Goal: Information Seeking & Learning: Learn about a topic

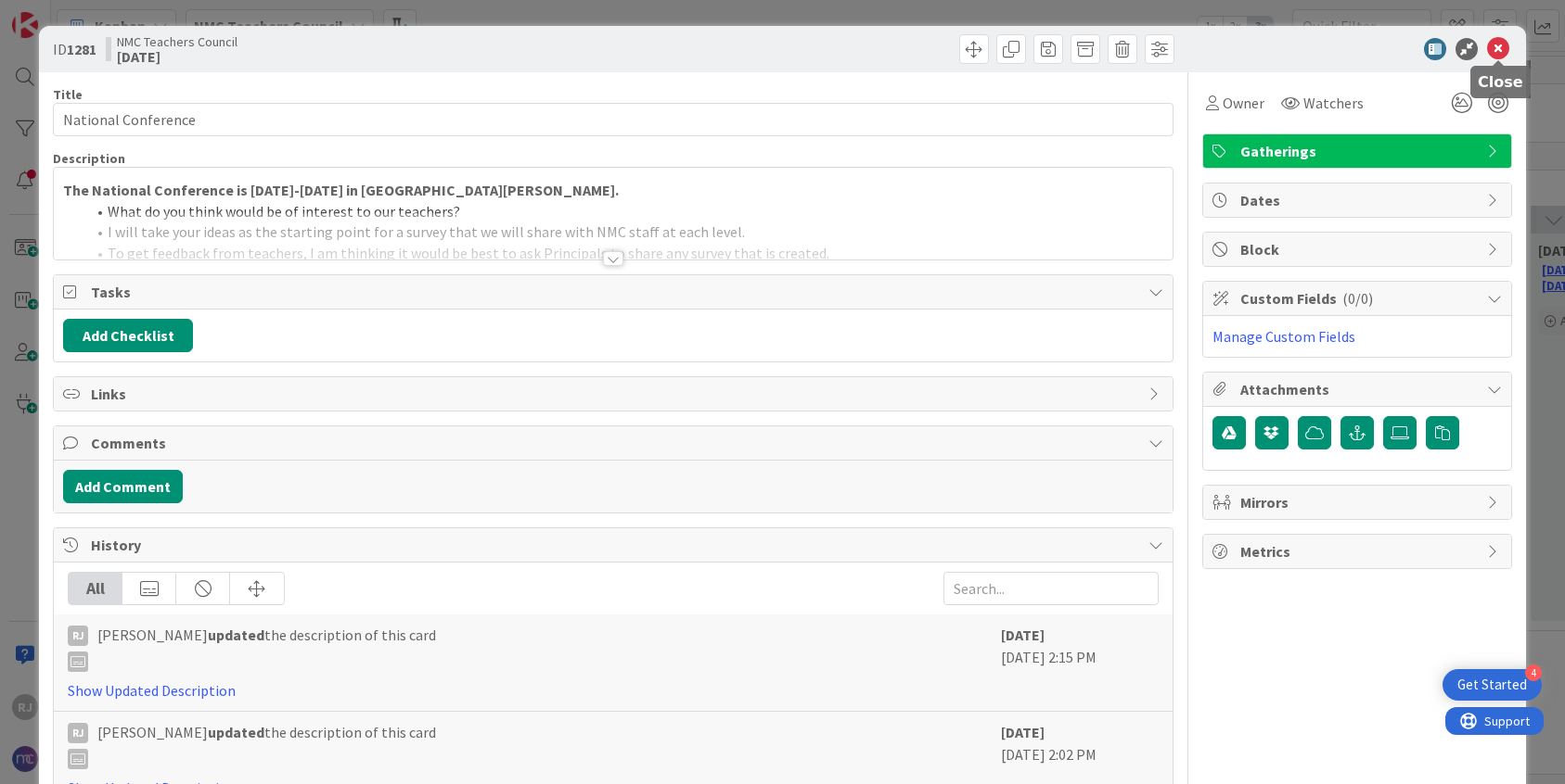
click at [1493, 47] on icon at bounding box center [1497, 49] width 22 height 22
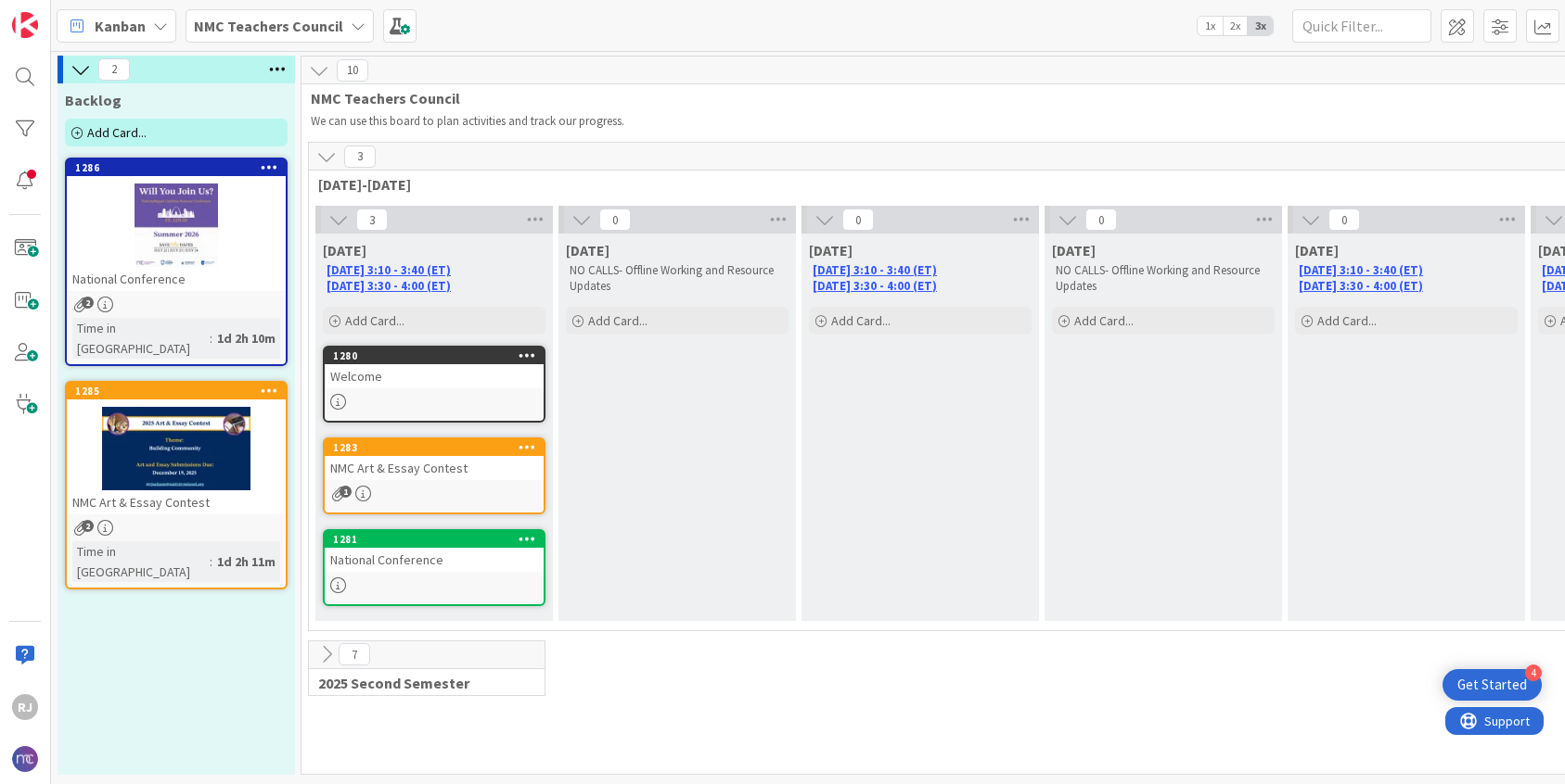
click at [307, 22] on b "NMC Teachers Council" at bounding box center [268, 26] width 149 height 18
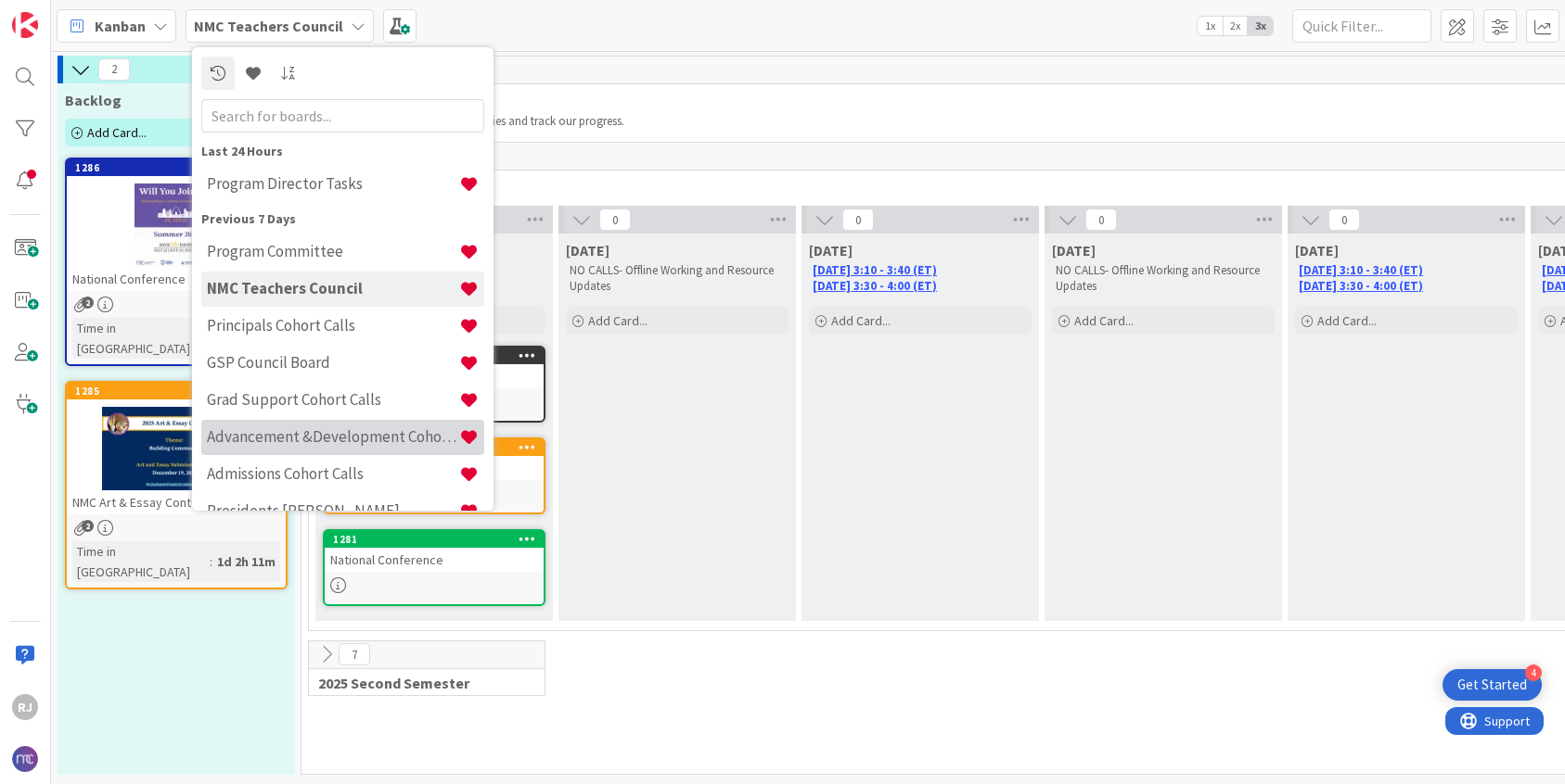
click at [280, 429] on h4 "Advancement &Development Cohort Calls" at bounding box center [332, 436] width 252 height 18
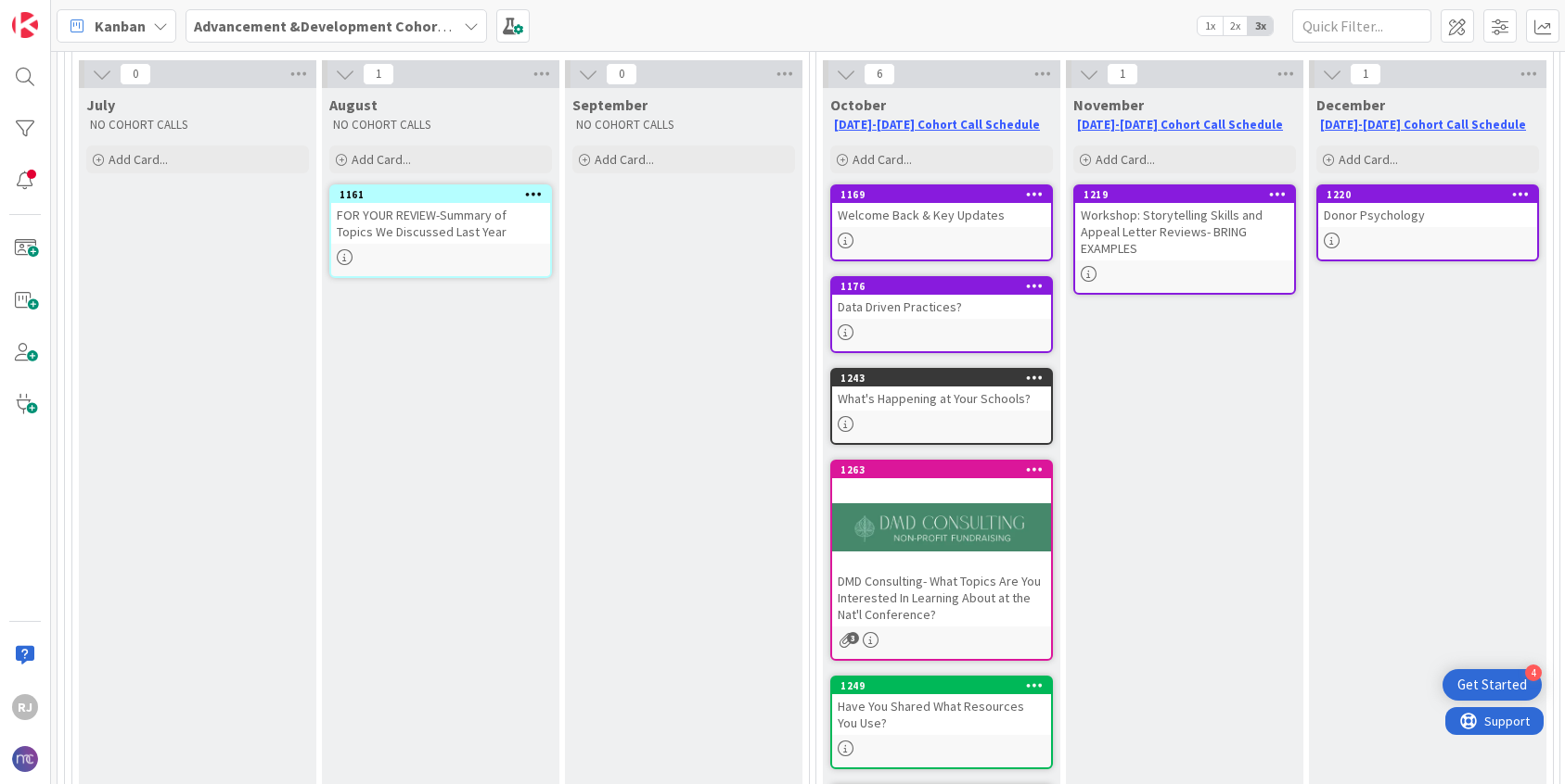
scroll to position [187, 2]
click at [385, 240] on div "FOR YOUR REVIEW-Summary of Topics We Discussed Last Year" at bounding box center [440, 223] width 219 height 41
click at [385, 240] on div "70 Schedule 15 [DATE]-[DATE] 1 Q1 0 July NO COHORT CALLS Add Card... [DATE] NO …" at bounding box center [808, 418] width 1514 height 734
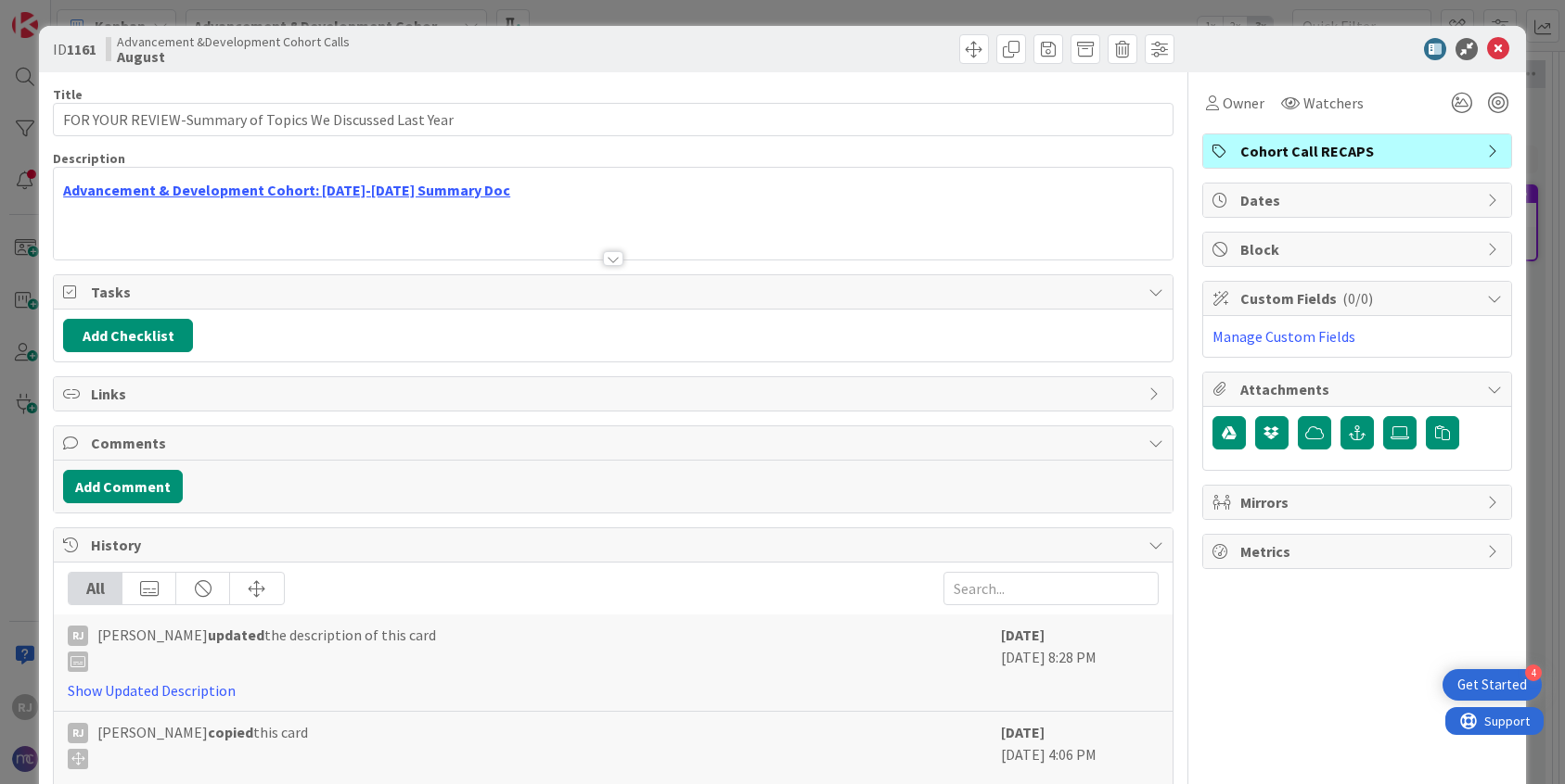
click at [612, 254] on div at bounding box center [612, 259] width 20 height 15
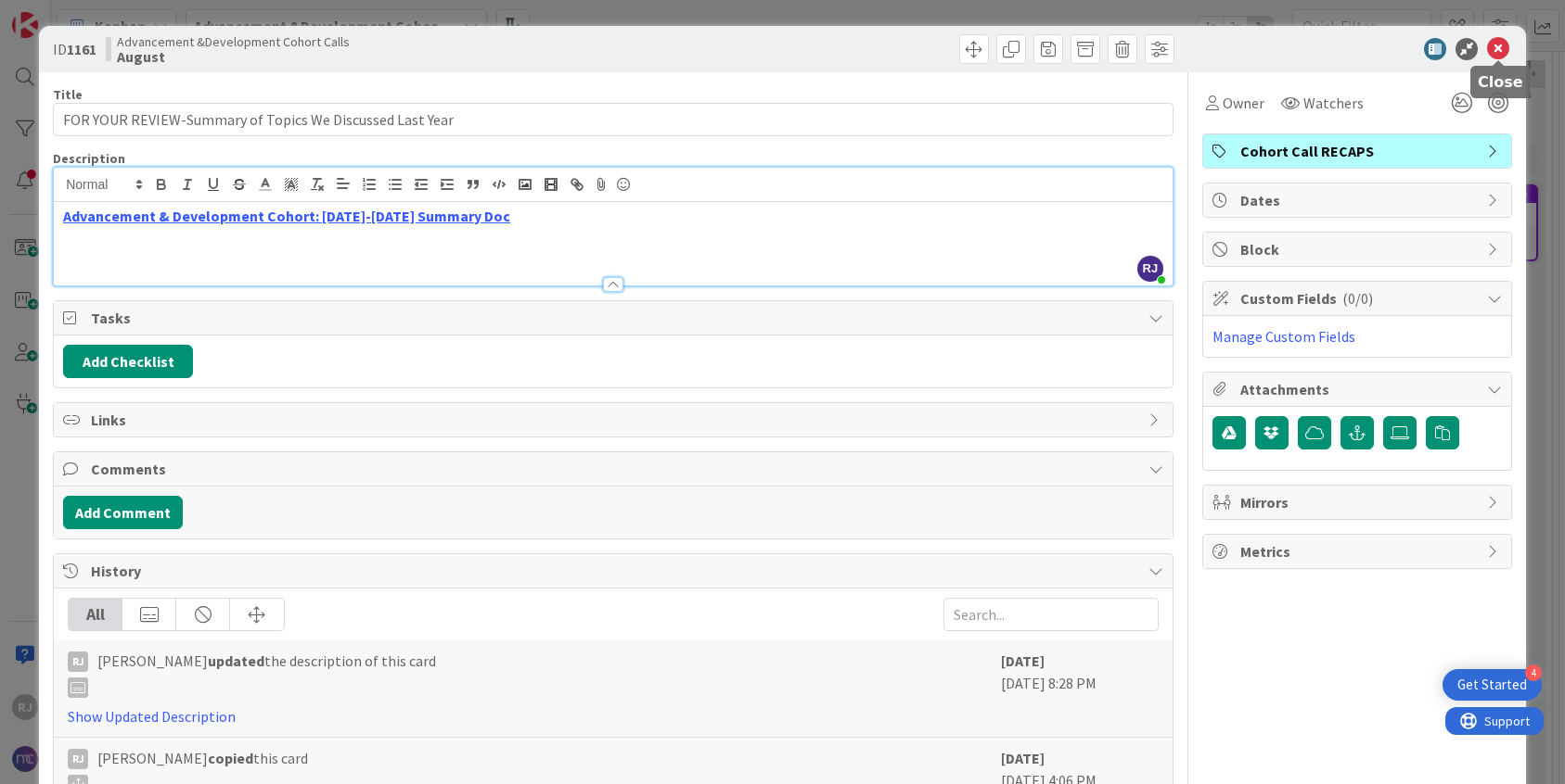
click at [1505, 49] on icon at bounding box center [1497, 49] width 22 height 22
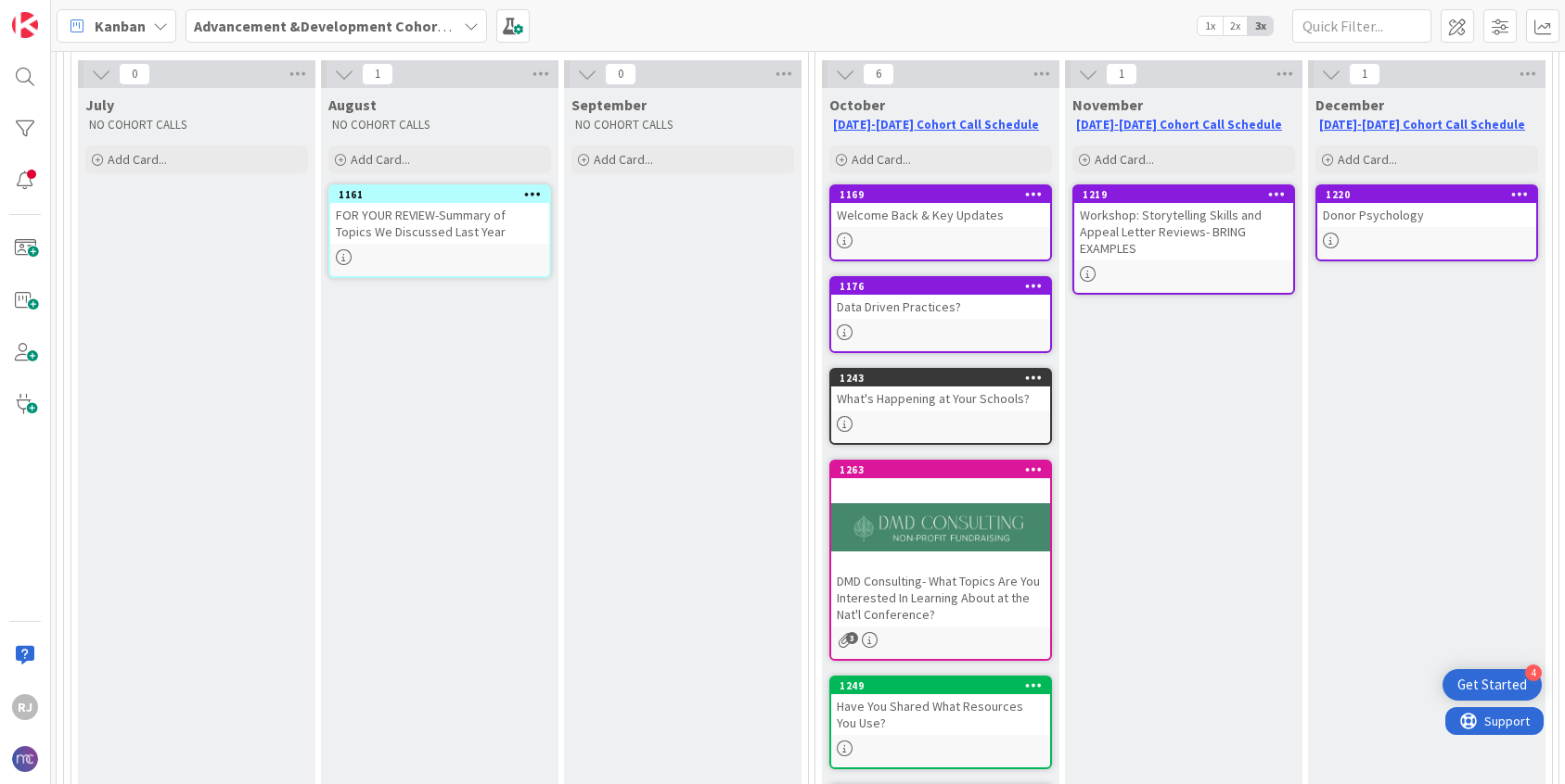
click at [917, 323] on div "1176 Data Driven Practices?" at bounding box center [941, 314] width 223 height 77
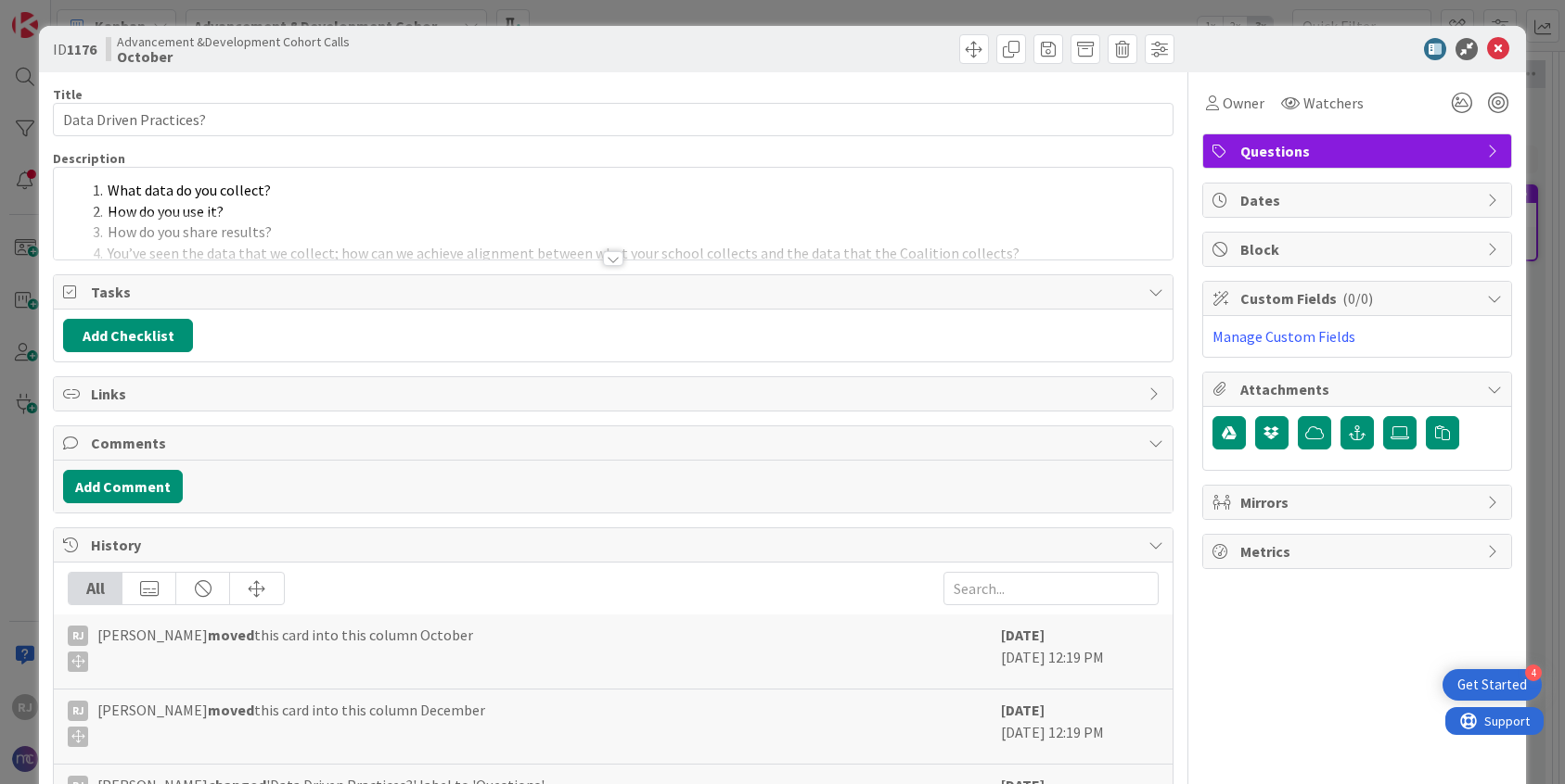
click at [616, 253] on div at bounding box center [612, 259] width 20 height 15
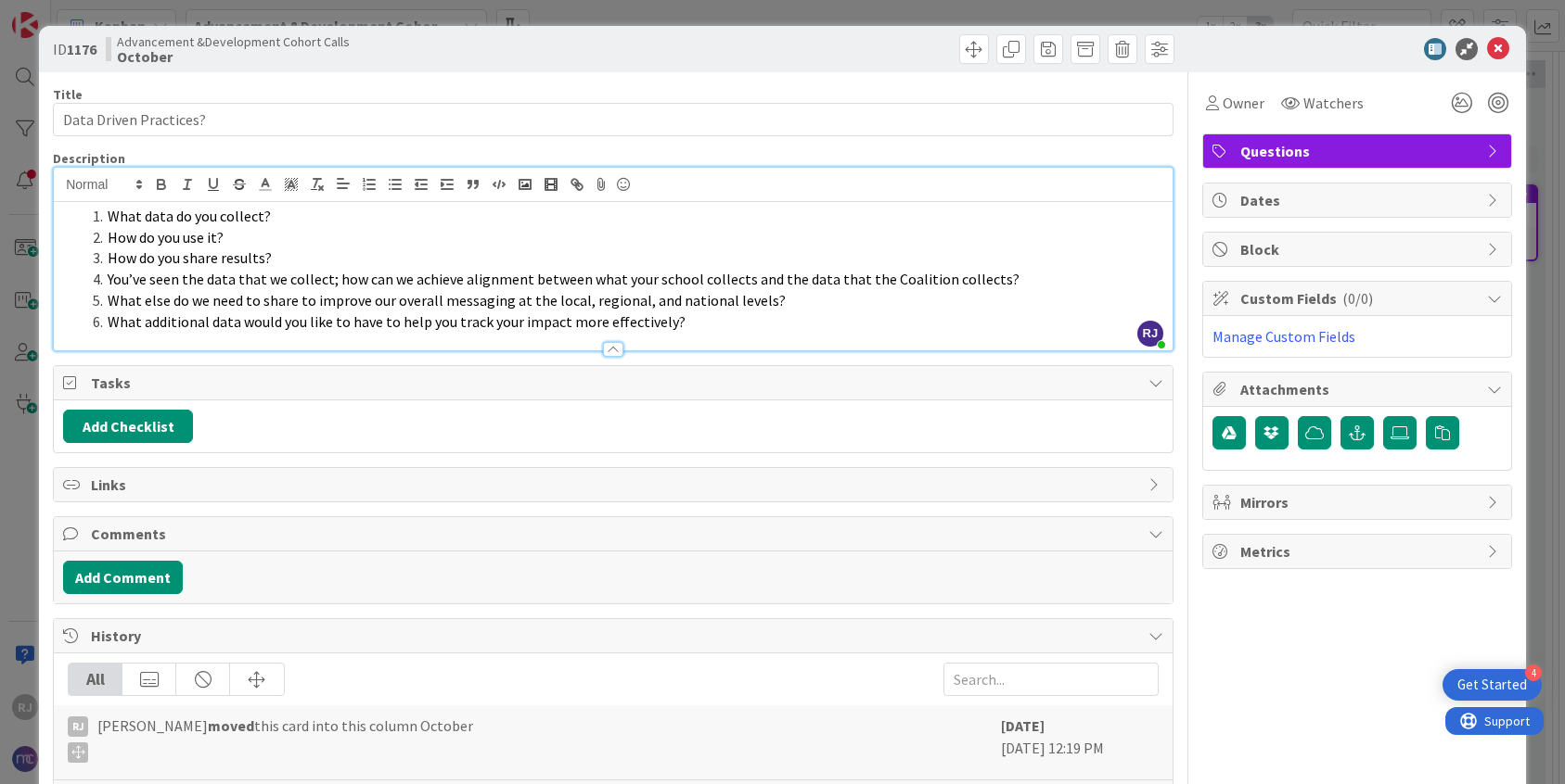
click at [1496, 49] on icon at bounding box center [1497, 49] width 22 height 22
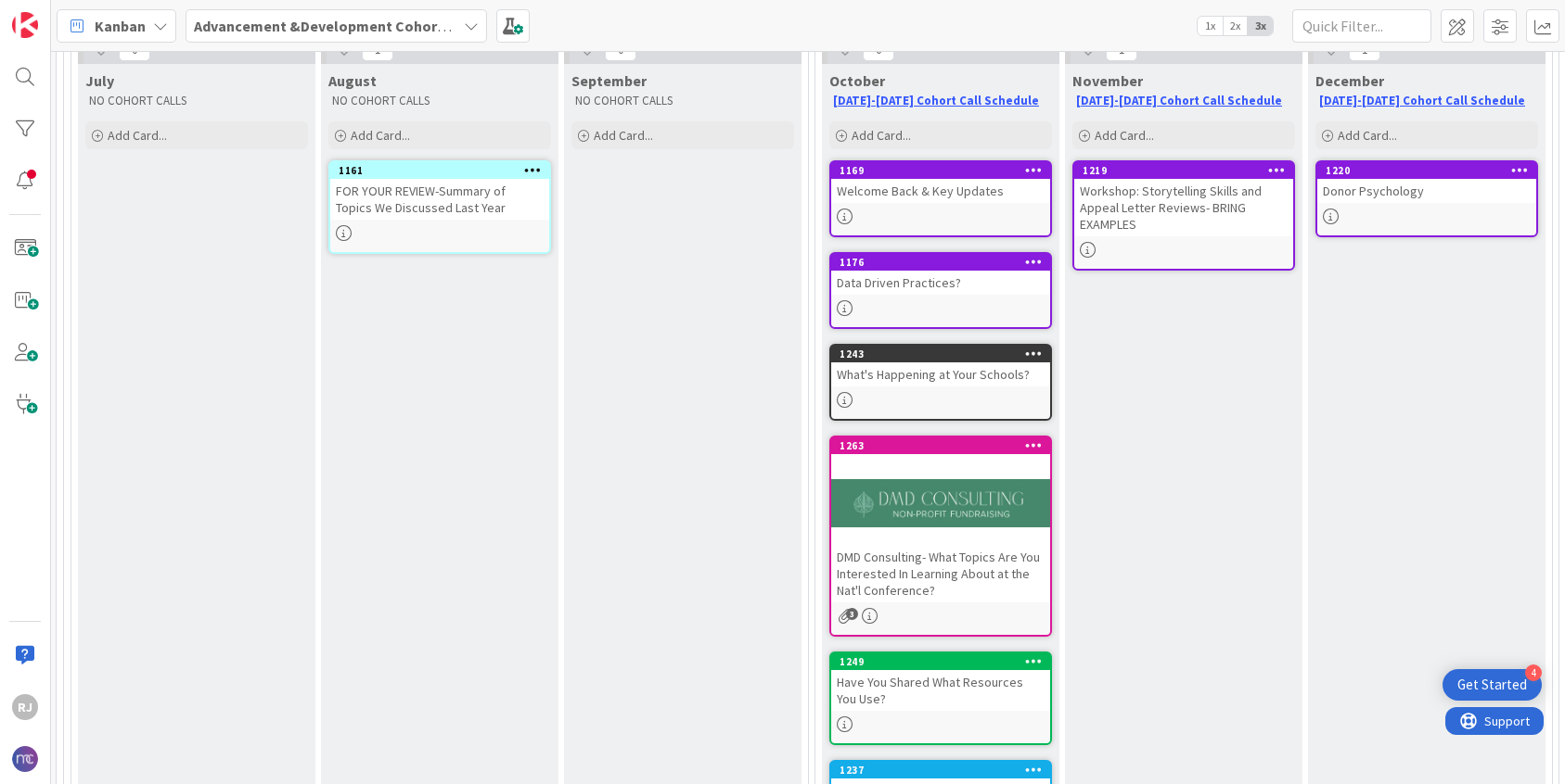
scroll to position [230, 2]
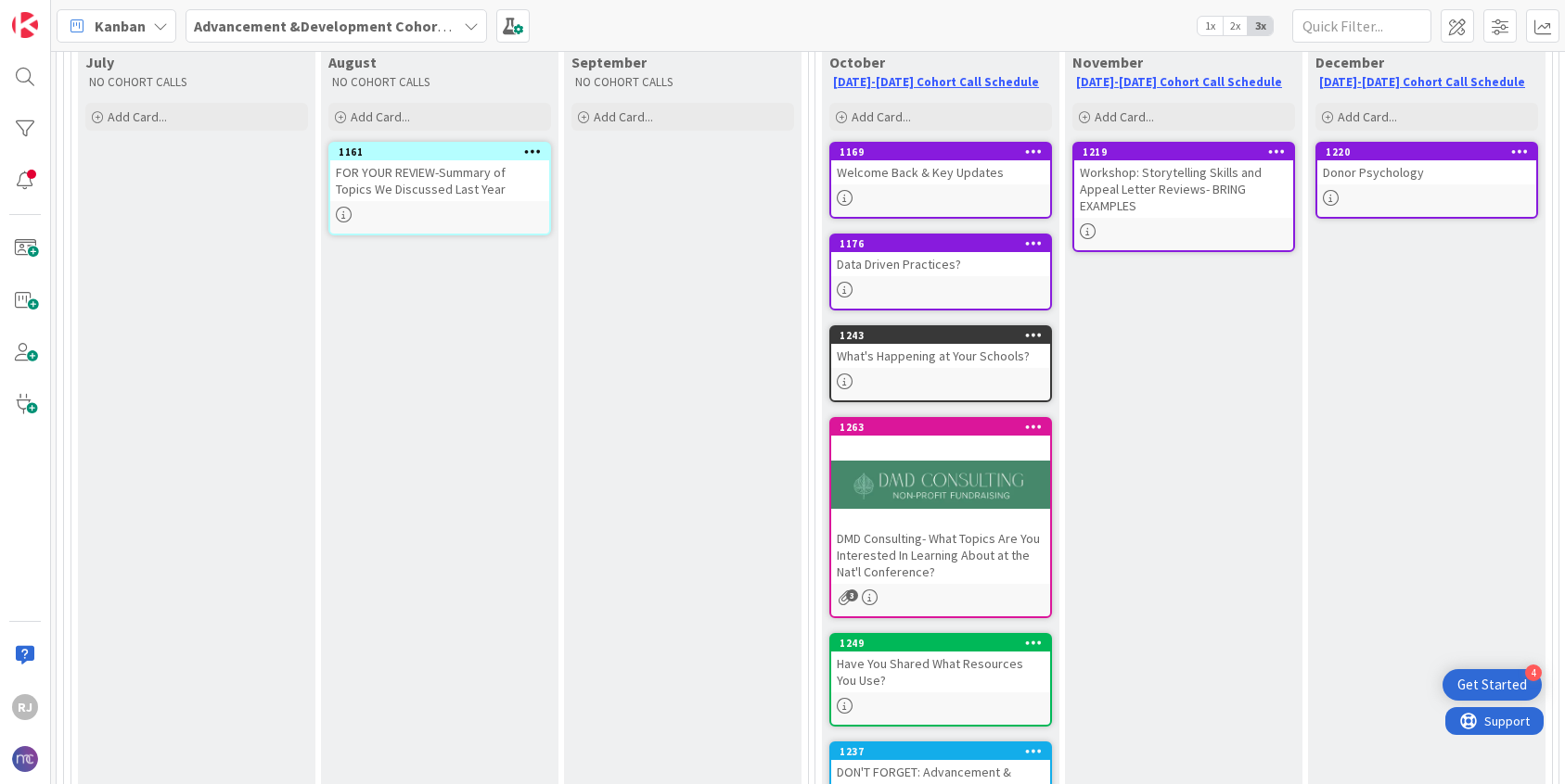
click at [929, 363] on div "What's Happening at Your Schools?" at bounding box center [941, 355] width 219 height 24
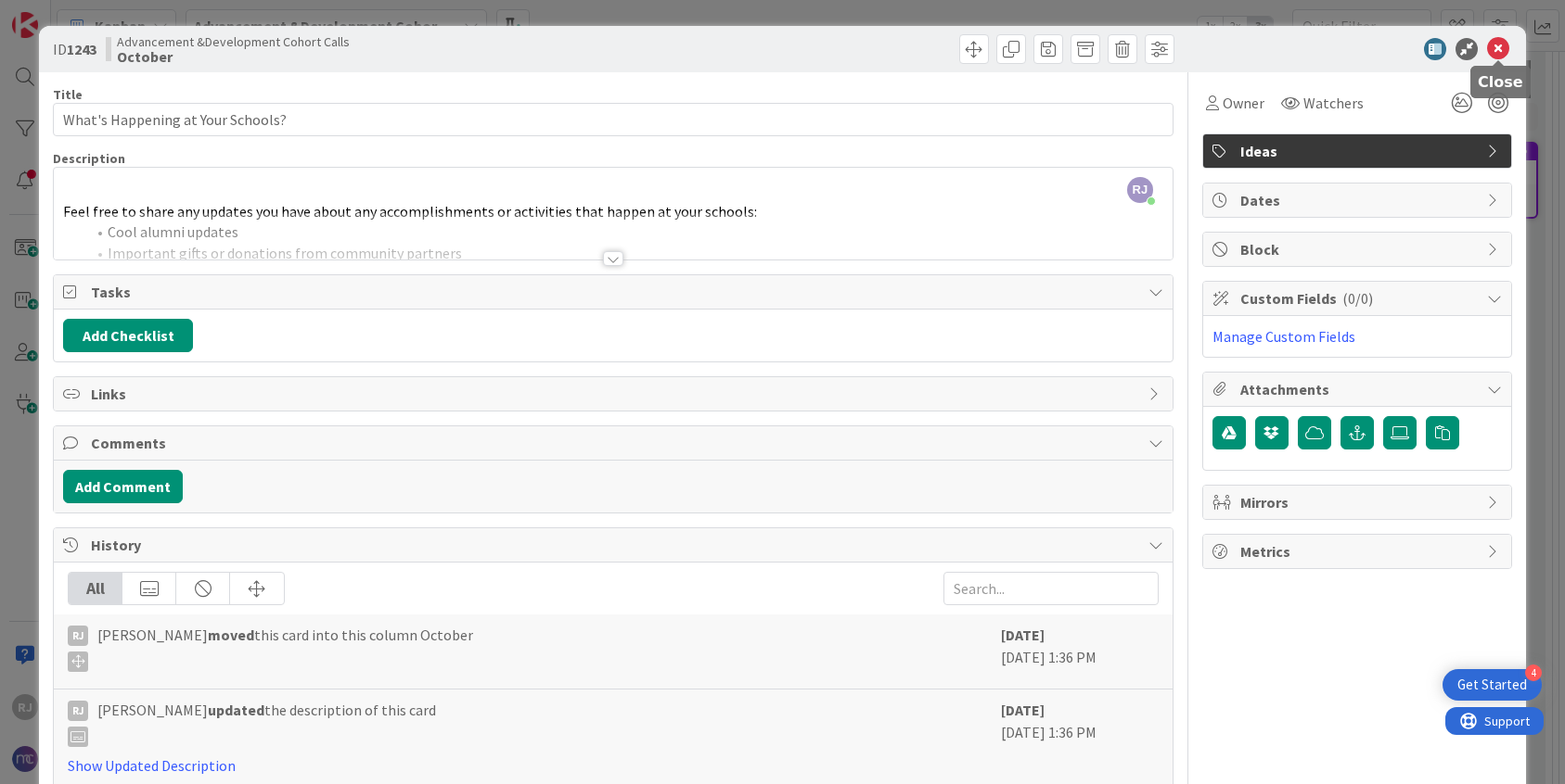
click at [1500, 45] on icon at bounding box center [1497, 49] width 22 height 22
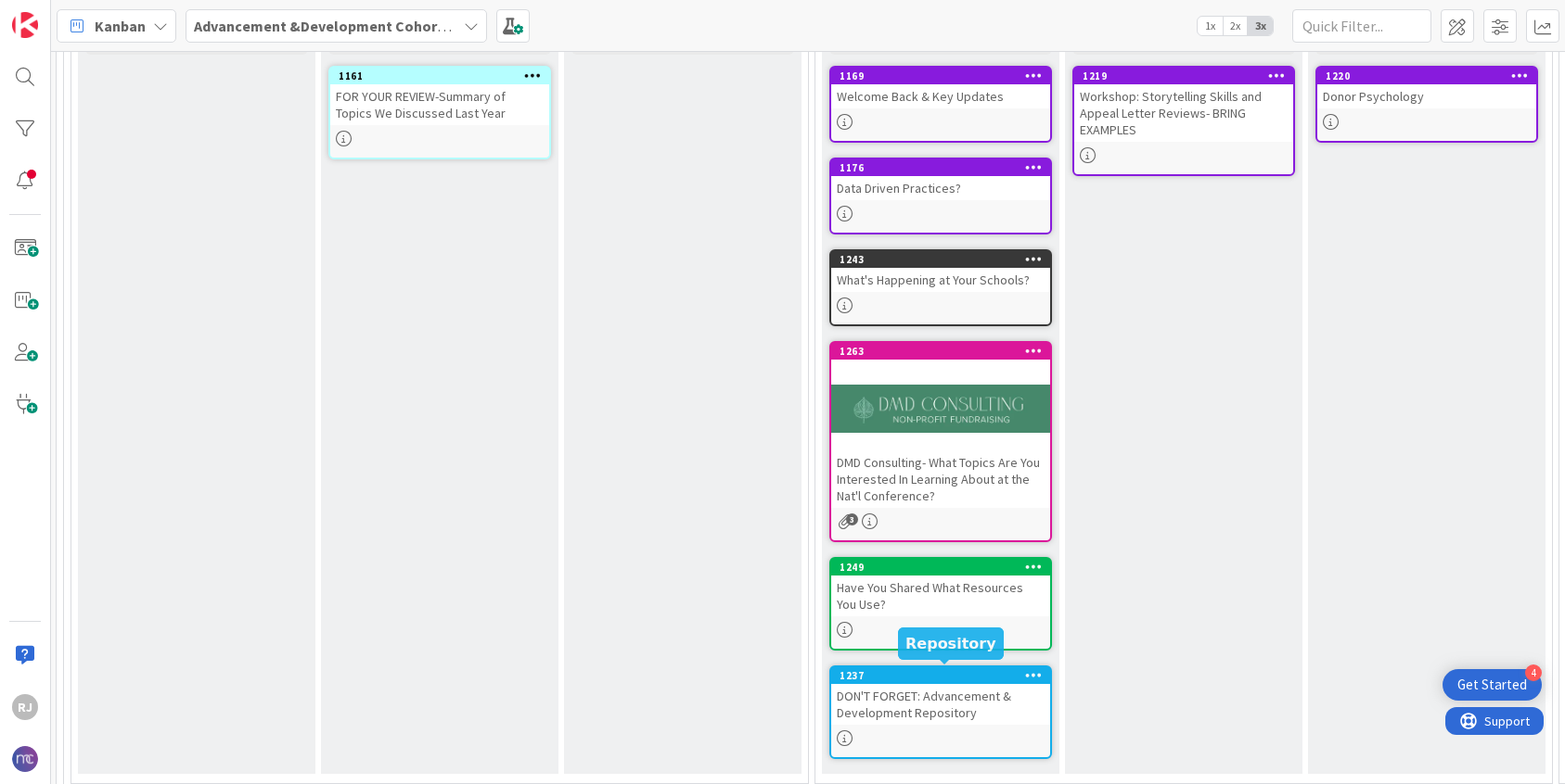
scroll to position [304, 2]
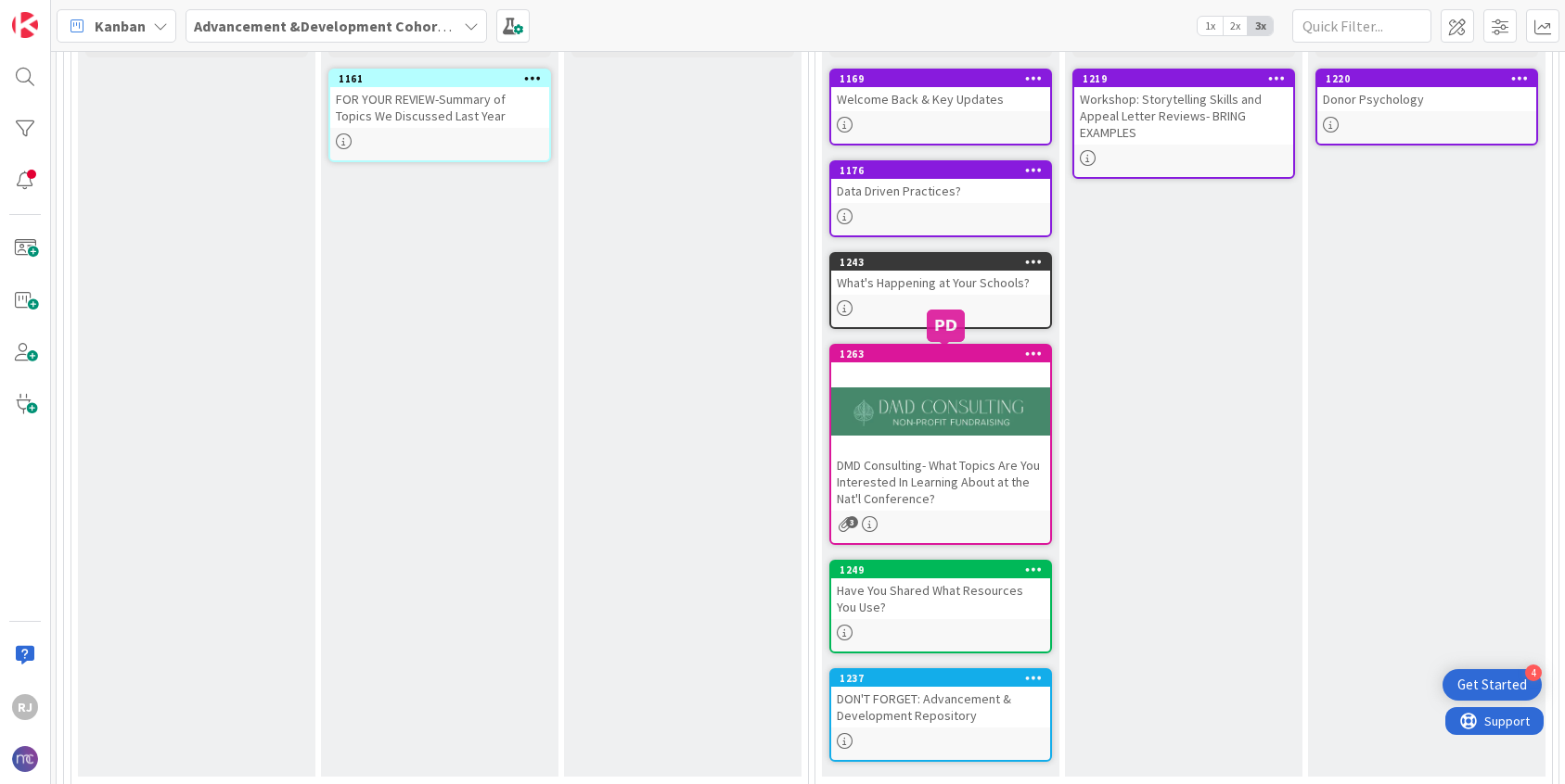
click at [961, 304] on div at bounding box center [941, 308] width 219 height 16
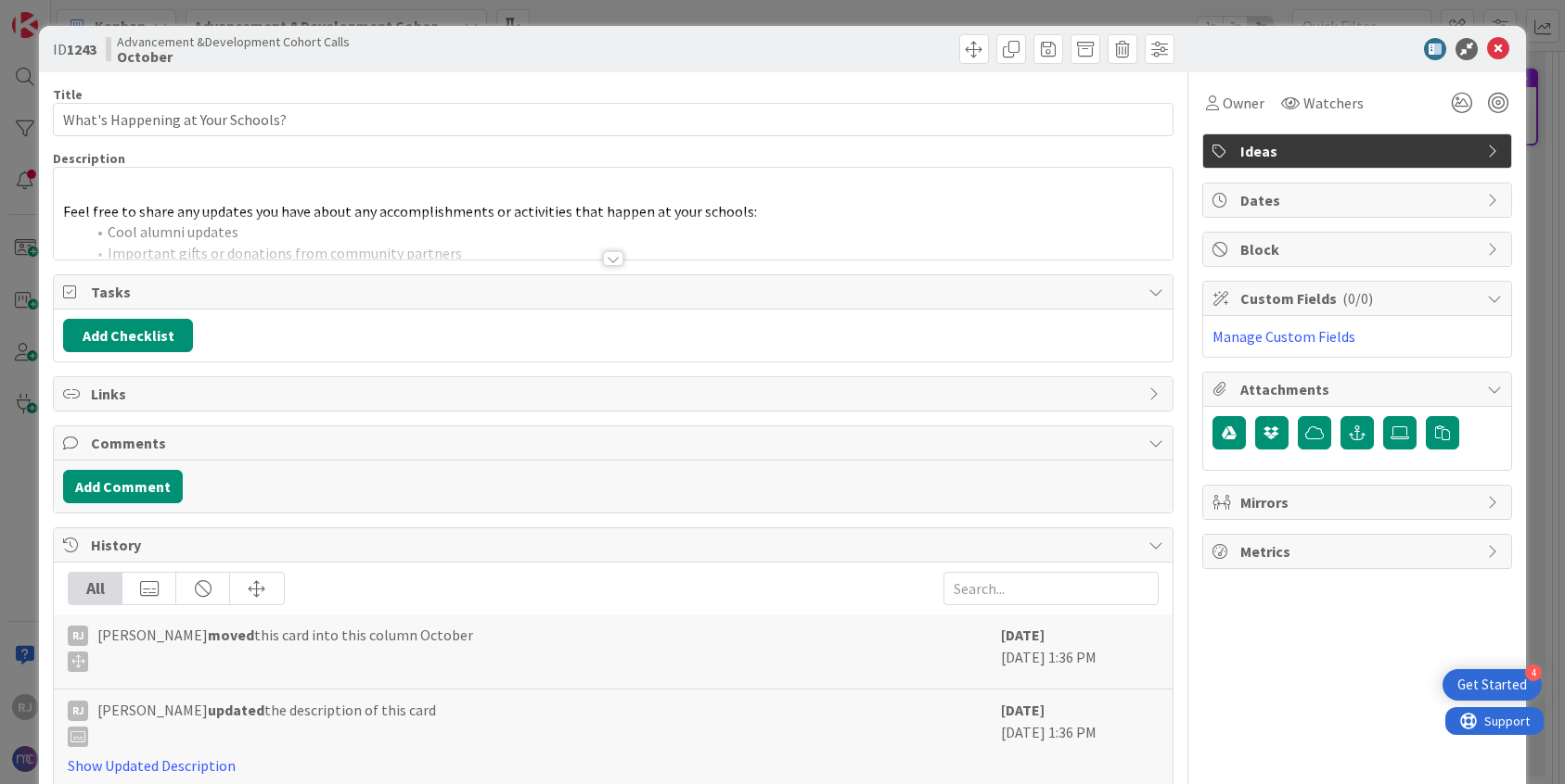
click at [606, 261] on div at bounding box center [612, 259] width 20 height 15
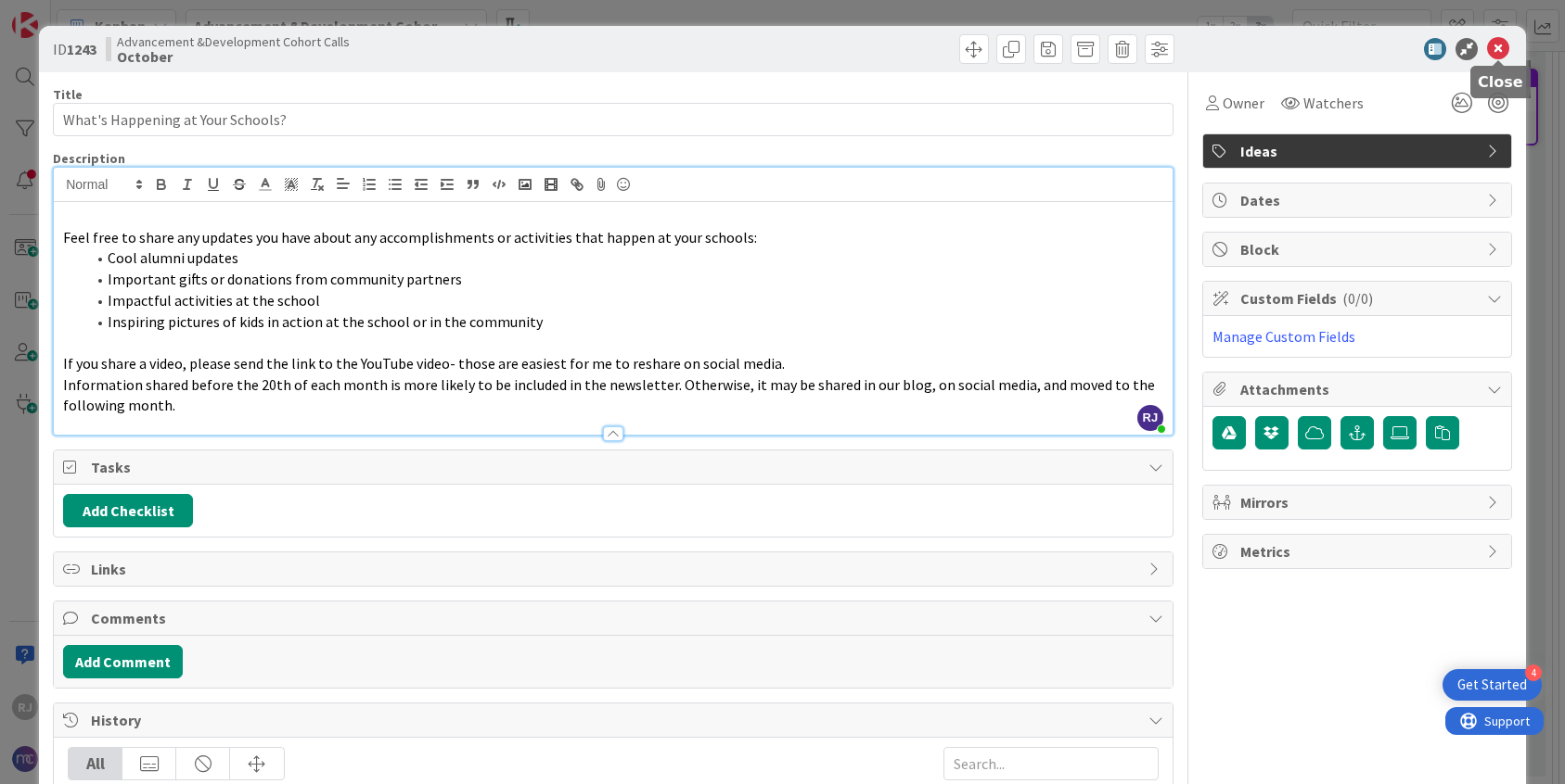
click at [1498, 46] on icon at bounding box center [1497, 49] width 22 height 22
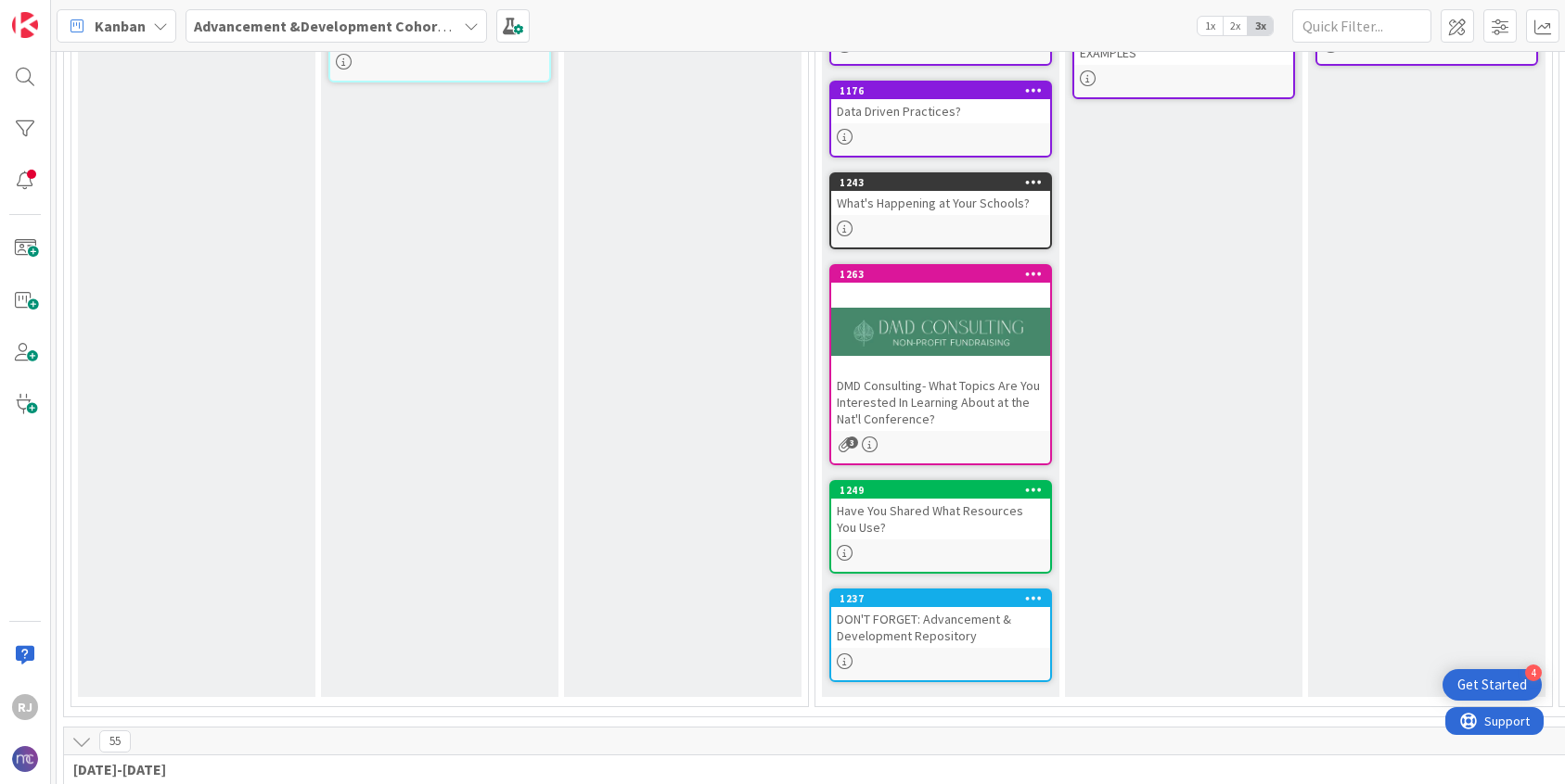
scroll to position [394, 2]
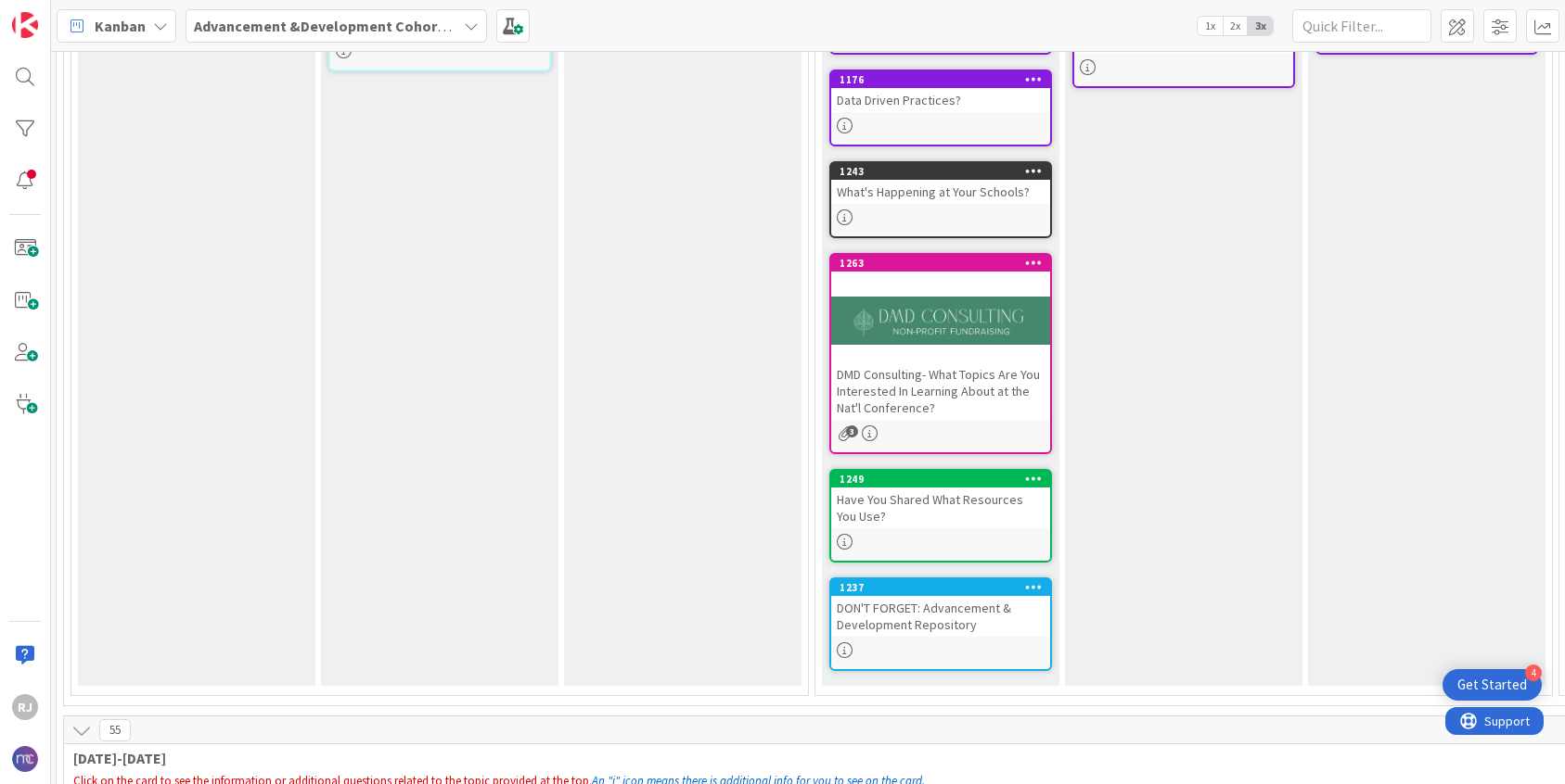
click at [928, 522] on div "Have You Shared What Resources You Use?" at bounding box center [941, 507] width 219 height 41
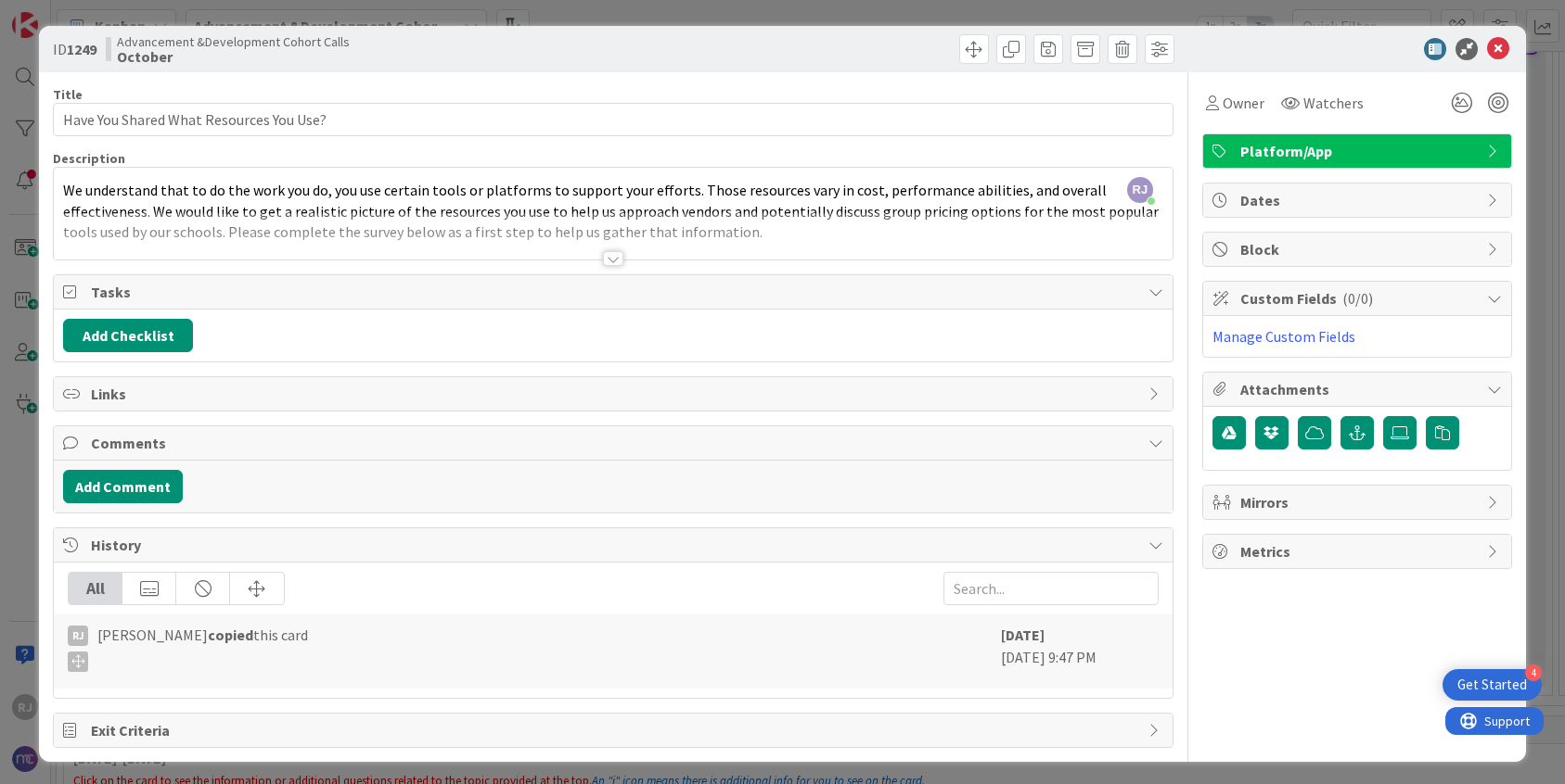
click at [606, 259] on div at bounding box center [612, 259] width 20 height 15
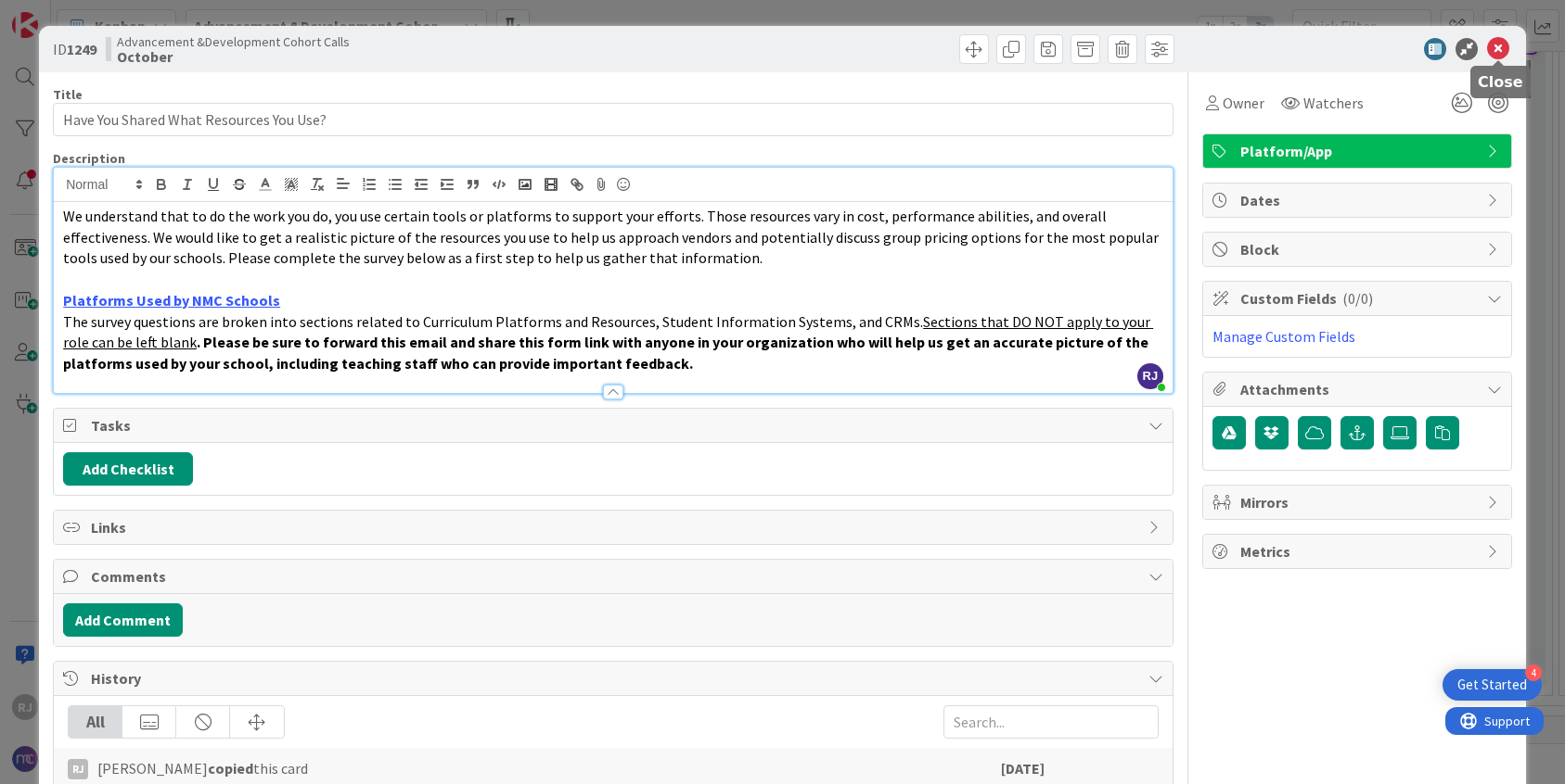
click at [1501, 51] on icon at bounding box center [1497, 49] width 22 height 22
